Goal: Information Seeking & Learning: Find specific fact

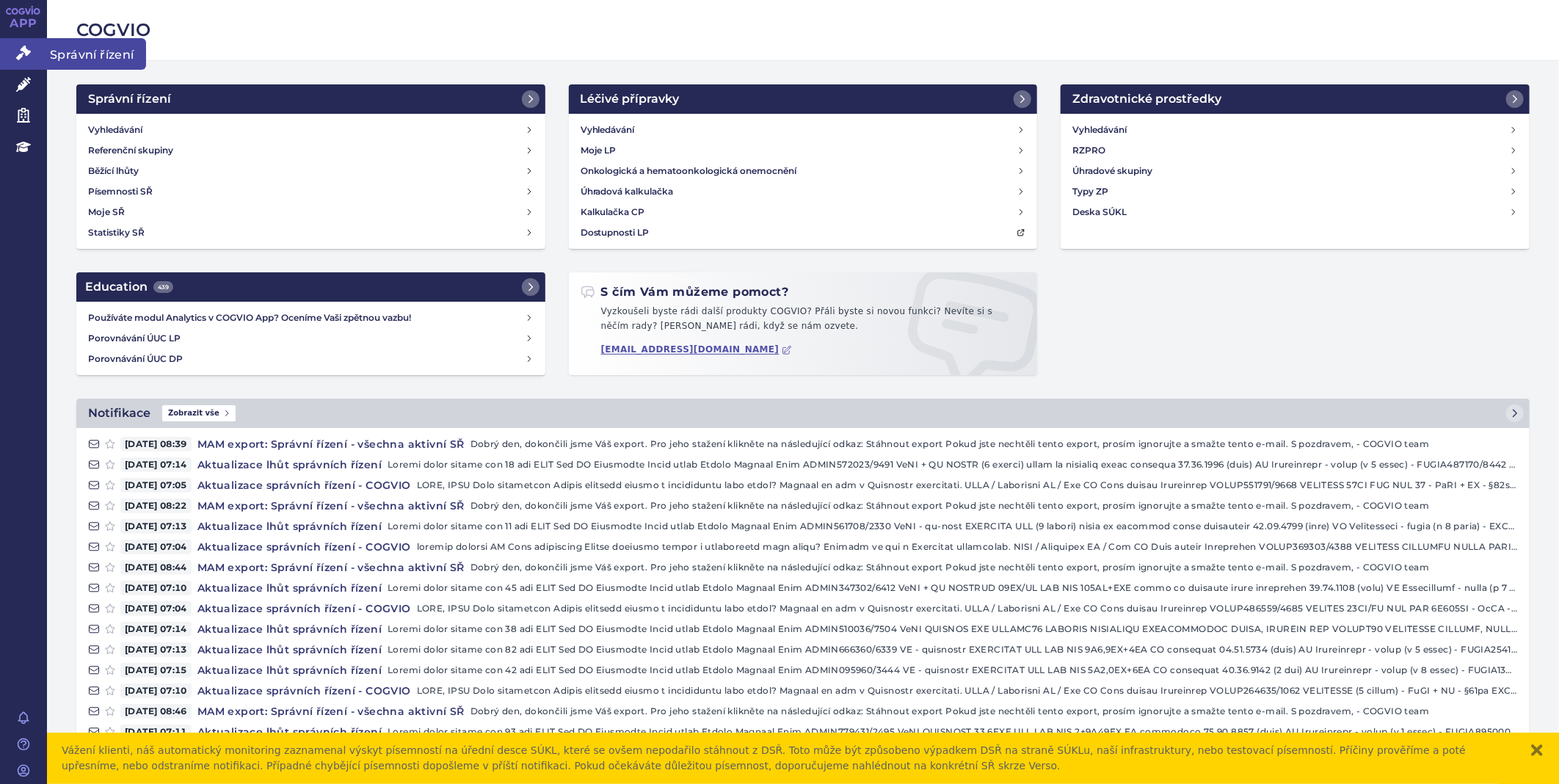
click at [18, 55] on icon at bounding box center [23, 53] width 15 height 15
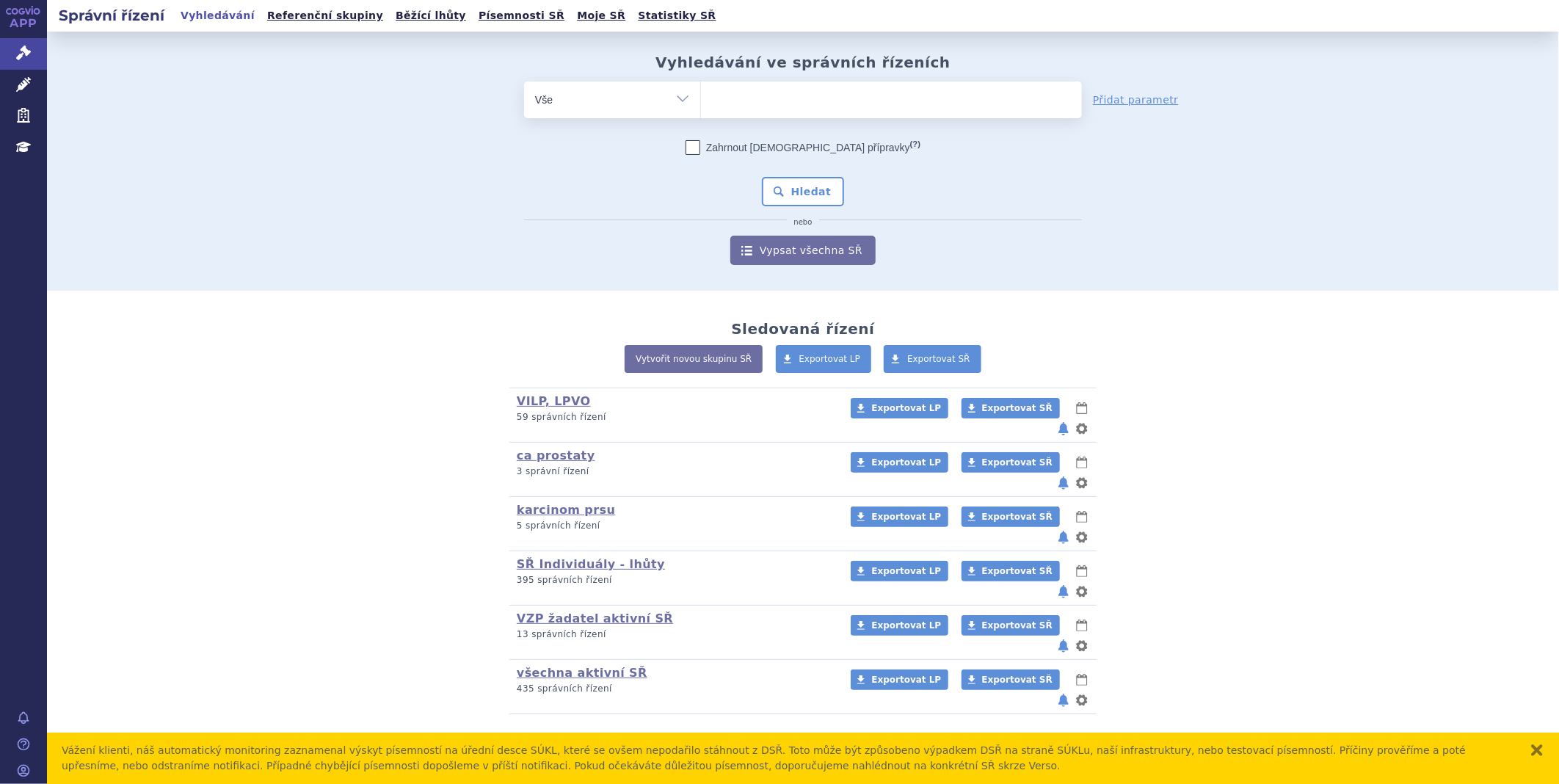
click at [803, 110] on ul at bounding box center [891, 96] width 381 height 31
click at [701, 110] on select at bounding box center [700, 99] width 1 height 37
type input "ke"
type input "key"
type input "keyt"
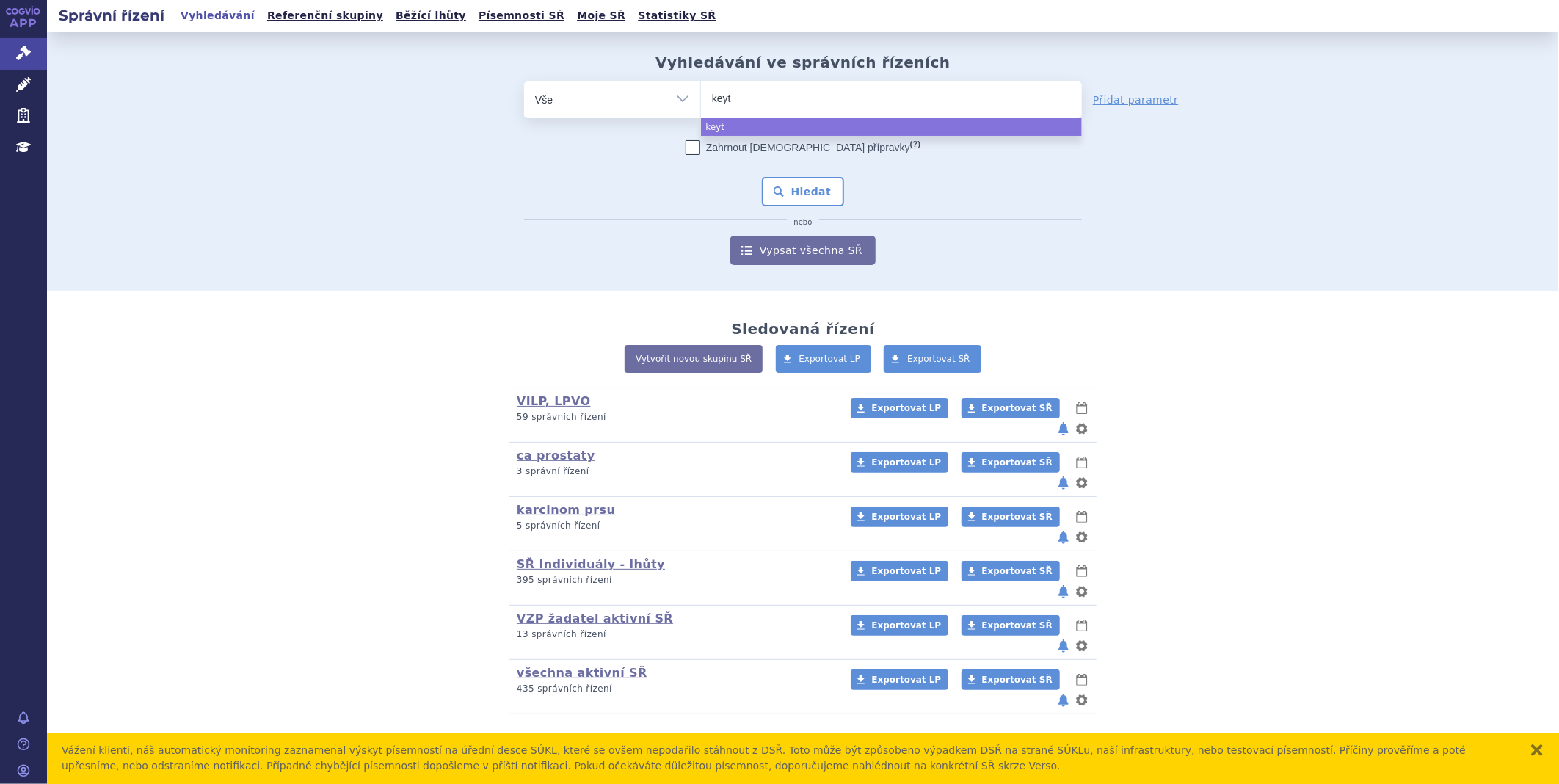
type input "keytr"
type input "keytru"
type input "keytrud"
type input "keytruda"
select select "keytruda"
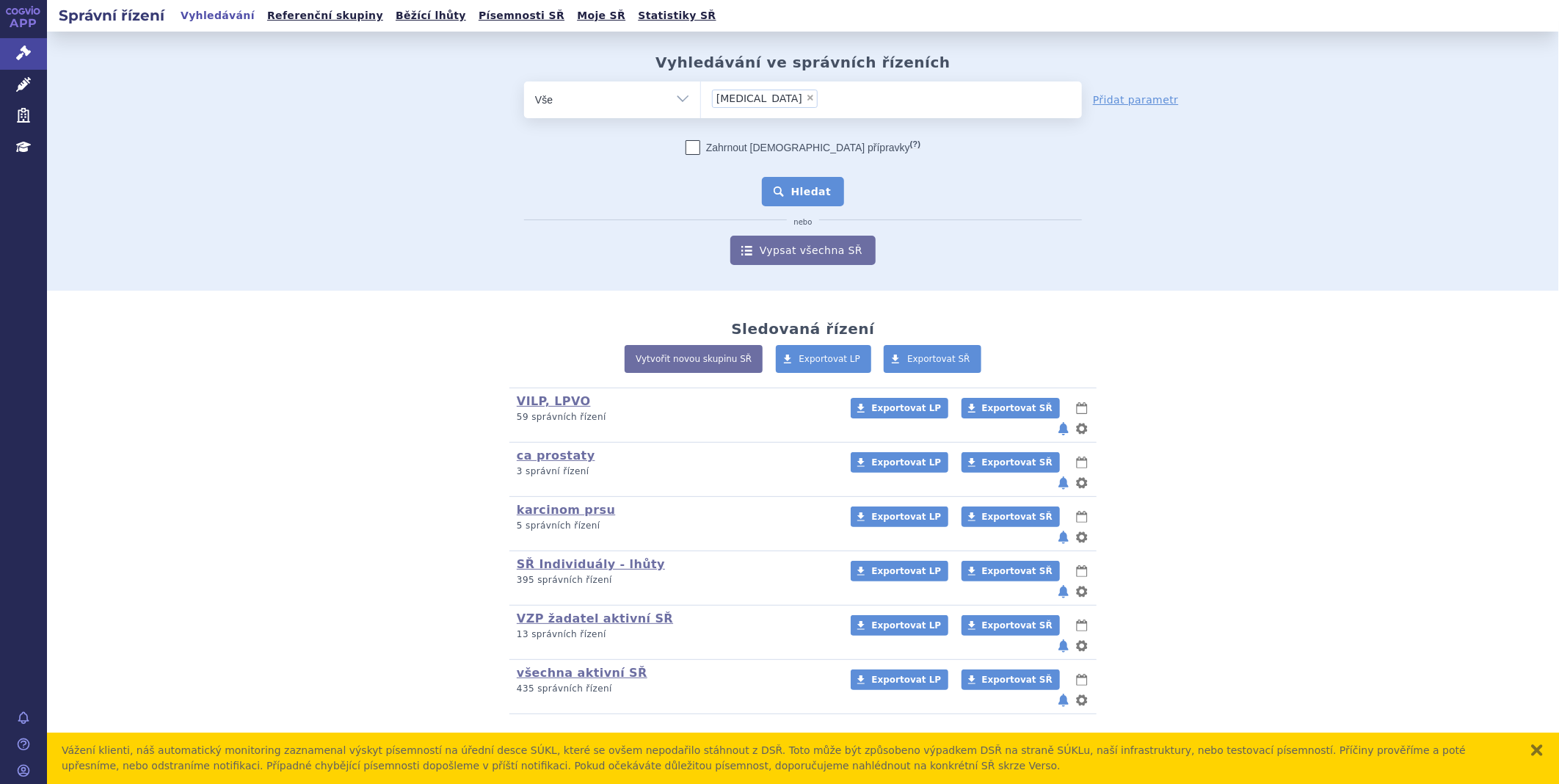
click at [795, 192] on button "Hledat" at bounding box center [803, 191] width 83 height 29
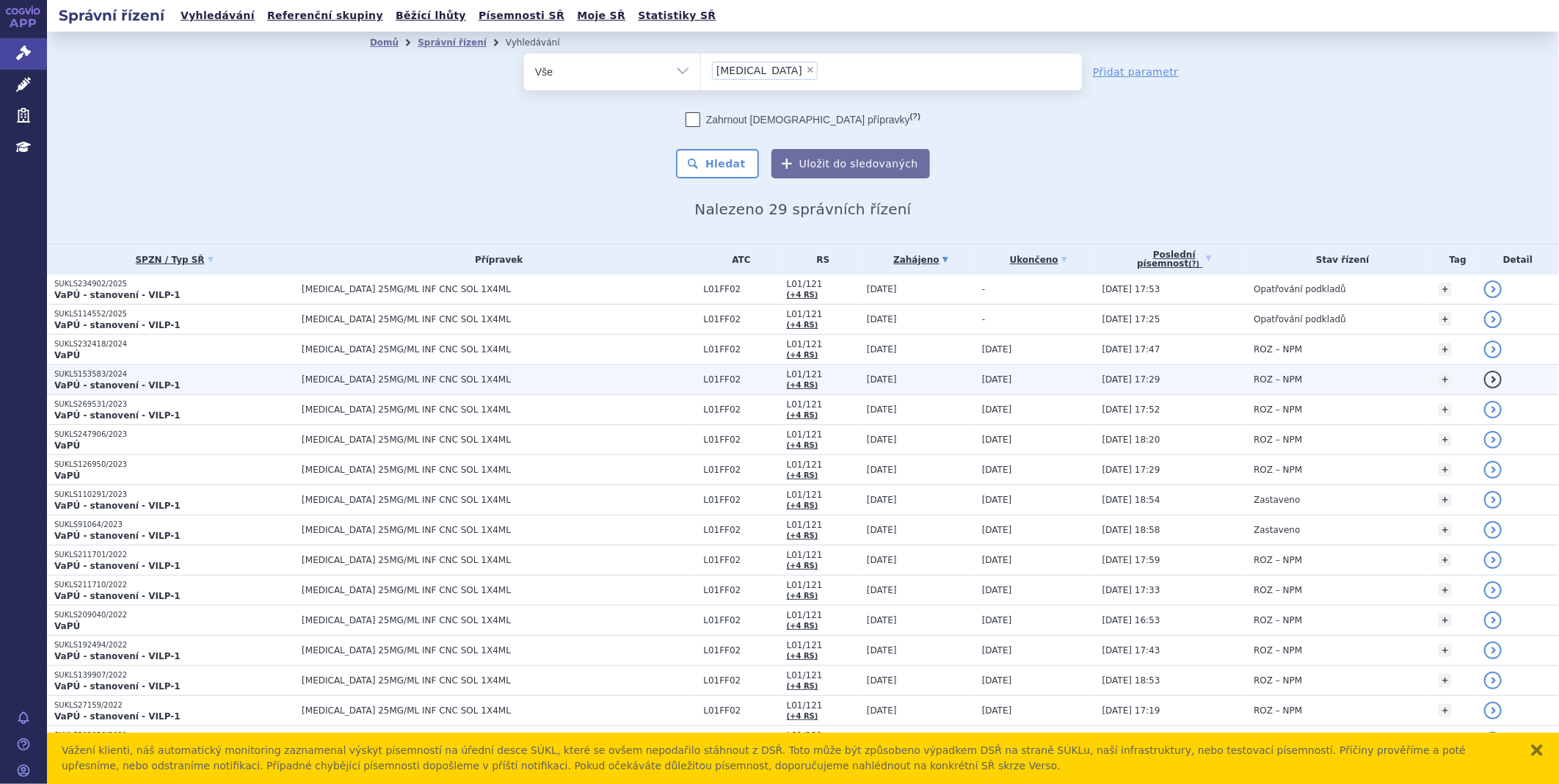
click at [436, 377] on span "[MEDICAL_DATA] 25MG/ML INF CNC SOL 1X4ML" at bounding box center [485, 379] width 367 height 10
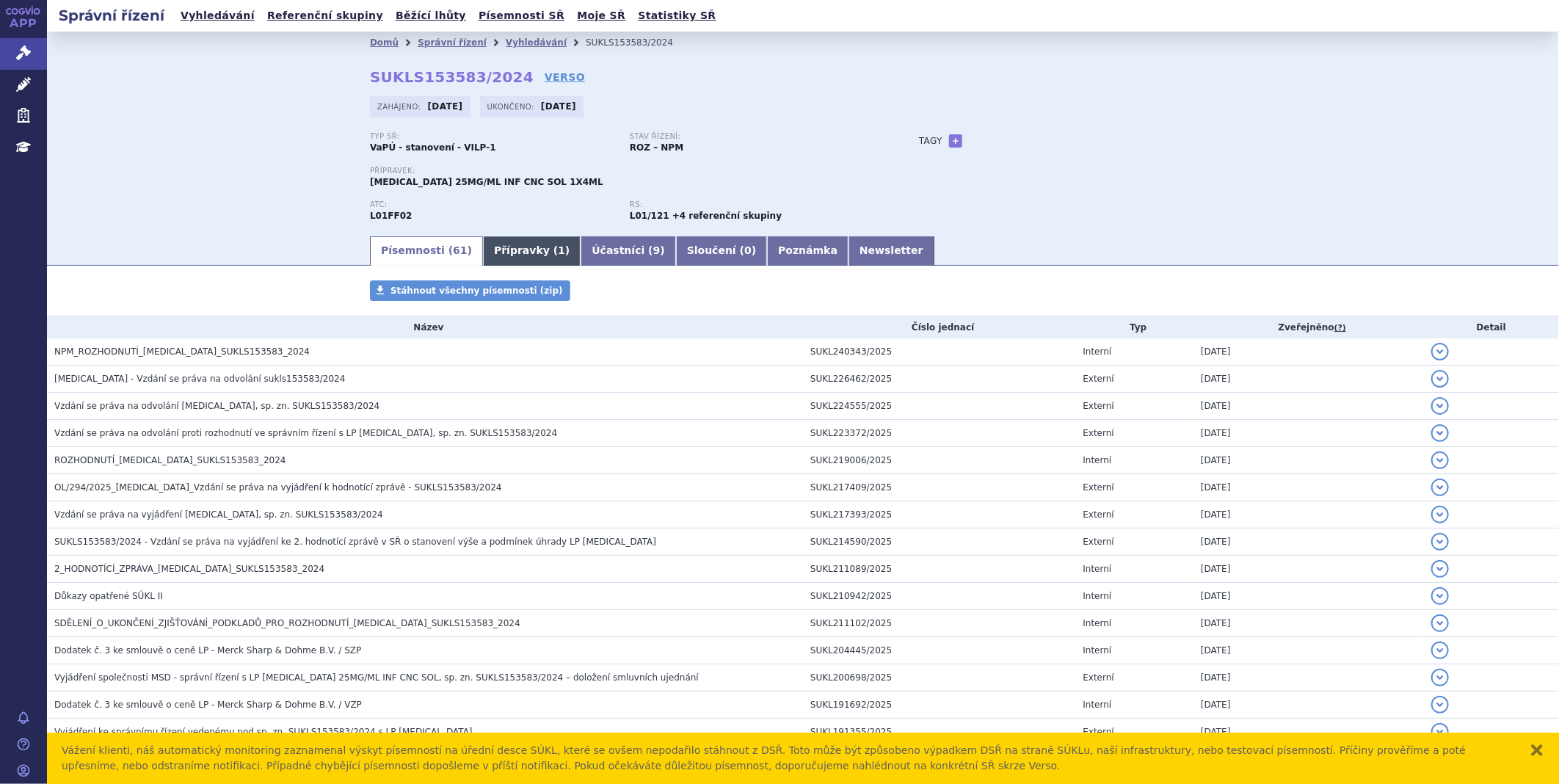
click at [513, 246] on link "Přípravky ( 1 )" at bounding box center [532, 251] width 98 height 29
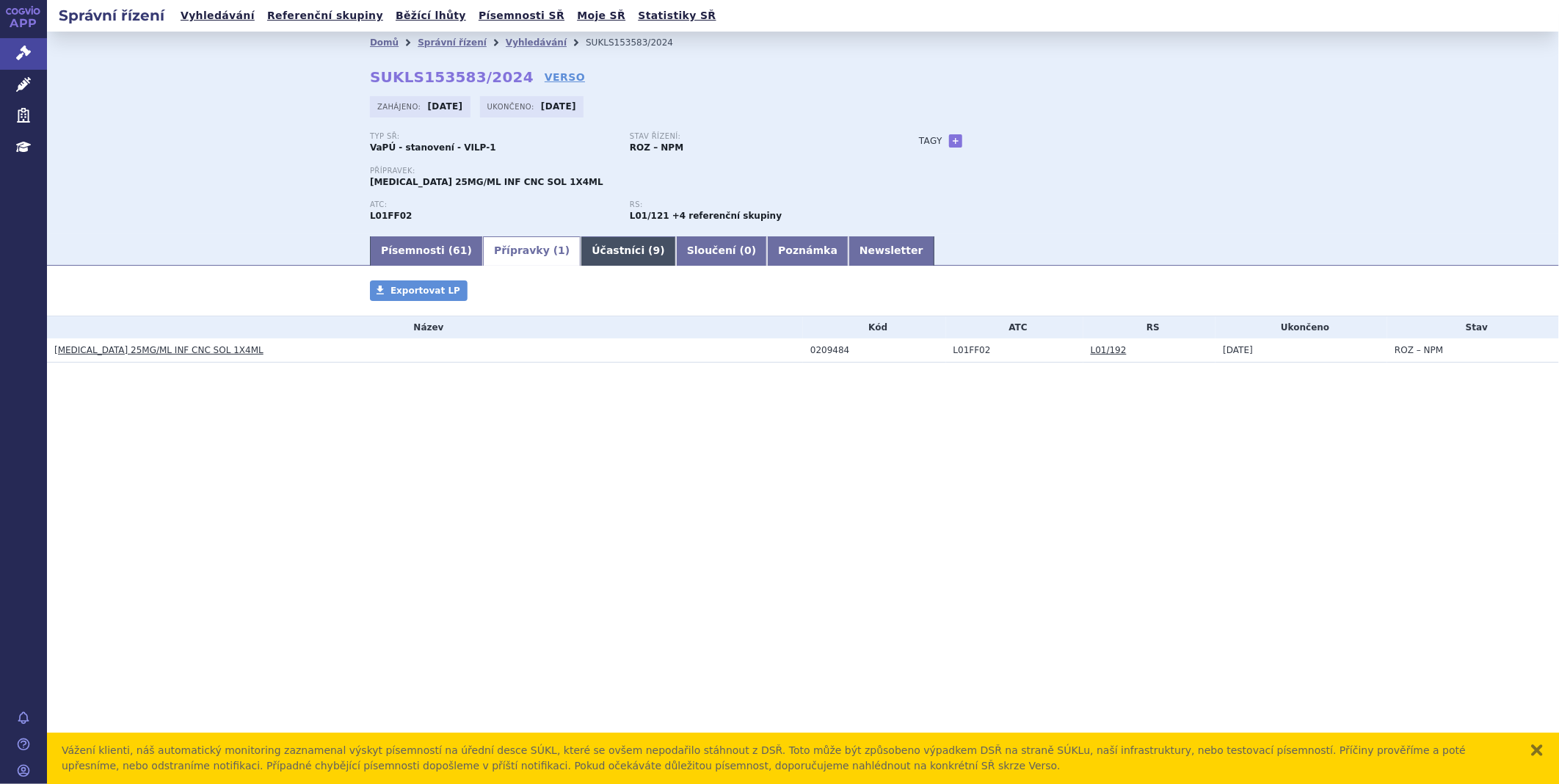
click at [602, 251] on link "Účastníci ( 9 )" at bounding box center [628, 251] width 95 height 29
